Goal: Register for event/course

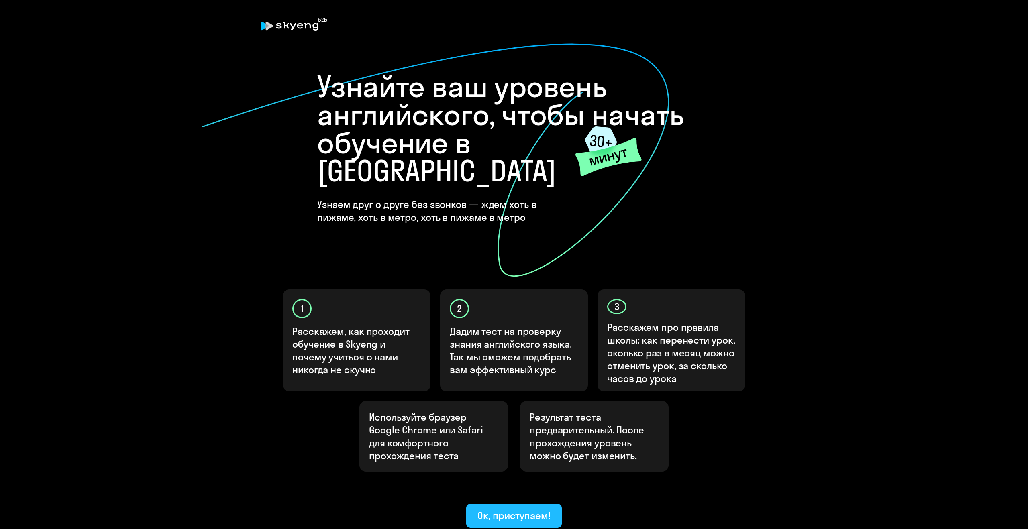
click at [512, 509] on div "Ок, приступаем!" at bounding box center [513, 515] width 73 height 13
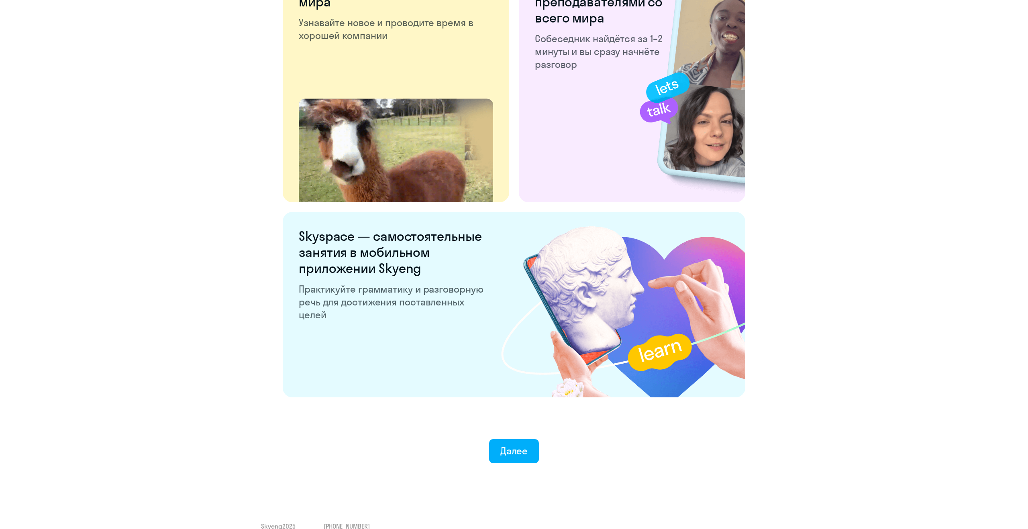
scroll to position [1332, 0]
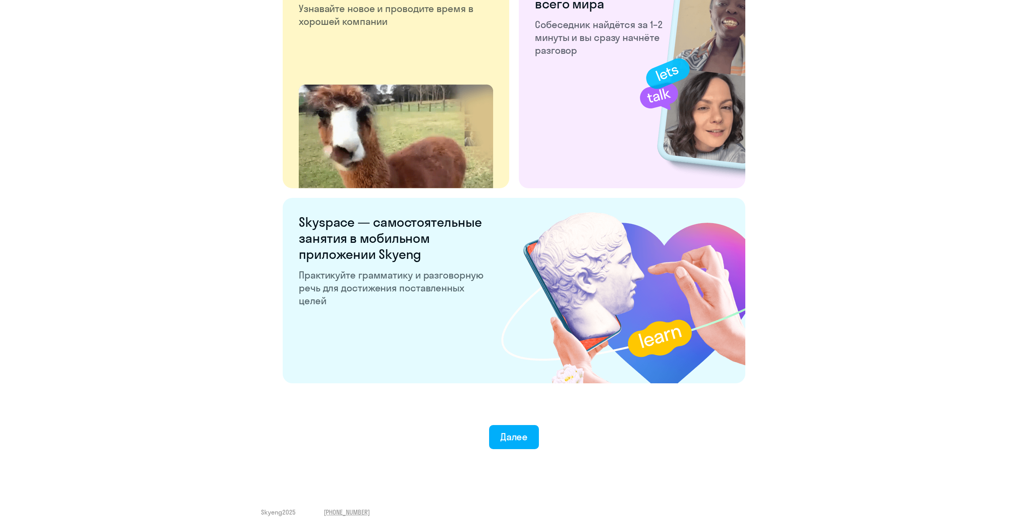
click at [526, 438] on div "Далее" at bounding box center [514, 436] width 28 height 13
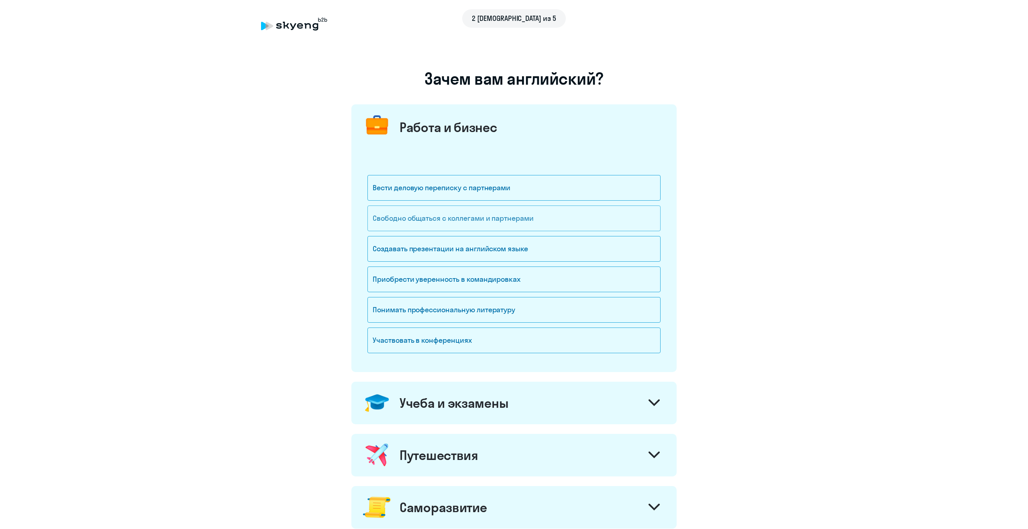
click at [505, 221] on div "Свободно общаться с коллегами и партнерами" at bounding box center [513, 219] width 293 height 26
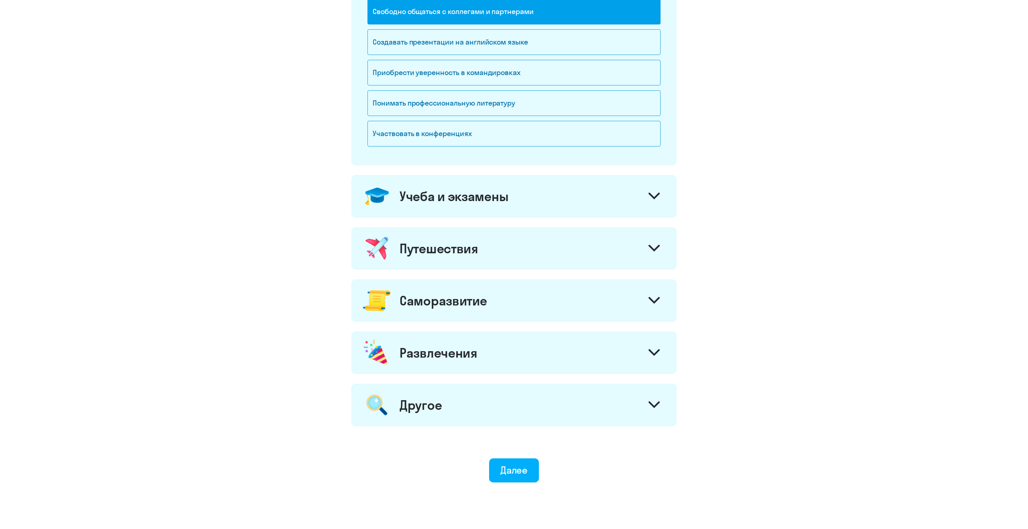
scroll to position [237, 0]
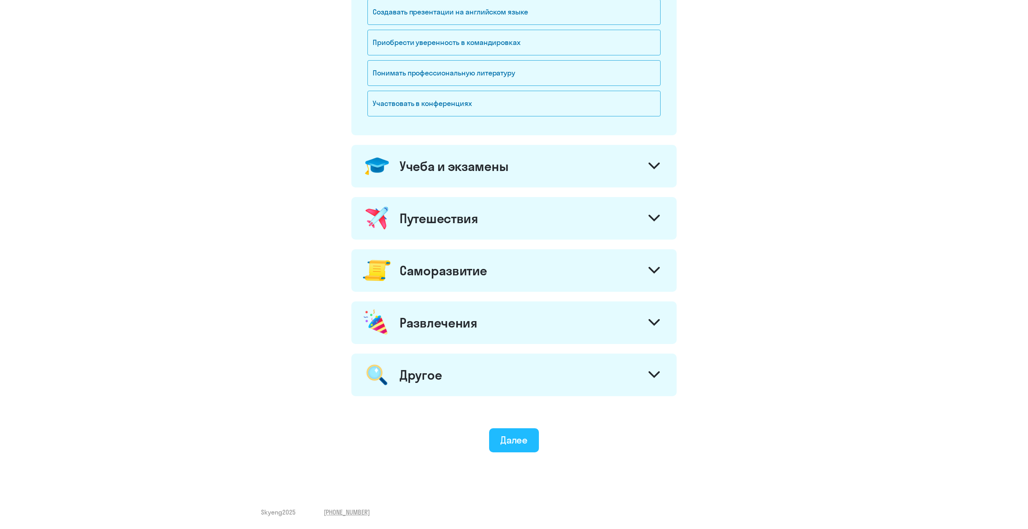
click at [513, 442] on div "Далее" at bounding box center [514, 440] width 28 height 13
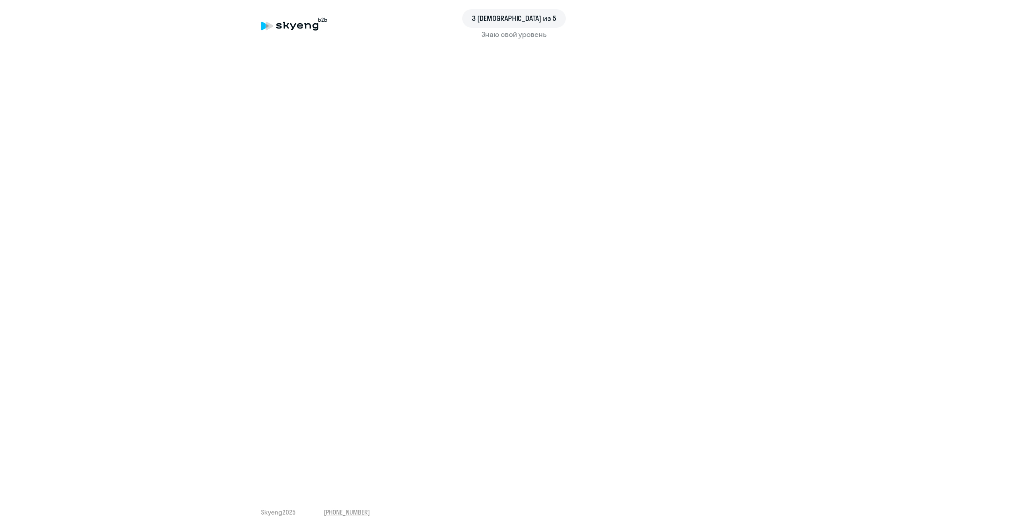
click at [512, 36] on div "Знаю свой уровень" at bounding box center [514, 34] width 506 height 10
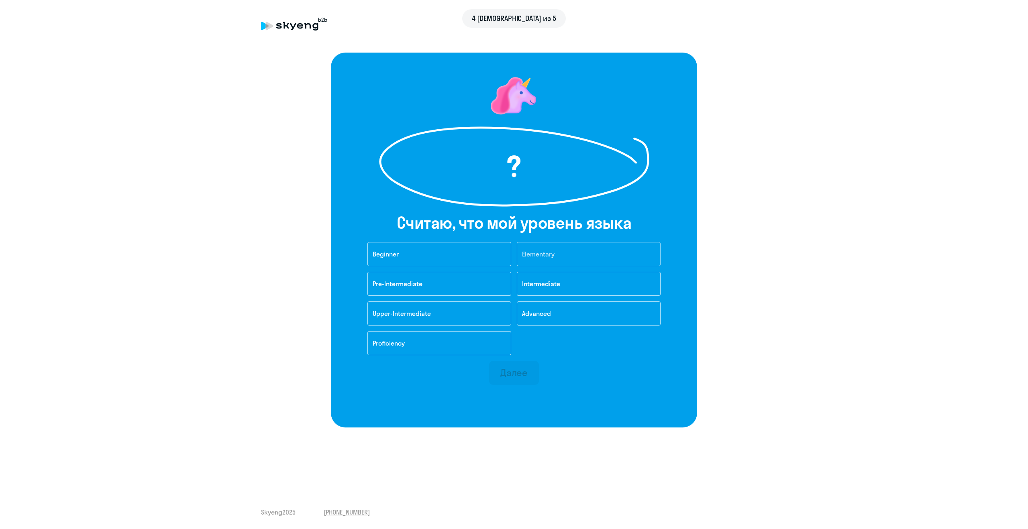
click at [577, 261] on button "Elementary" at bounding box center [589, 254] width 144 height 24
click at [516, 372] on div "Далее" at bounding box center [514, 372] width 28 height 13
